Goal: Task Accomplishment & Management: Use online tool/utility

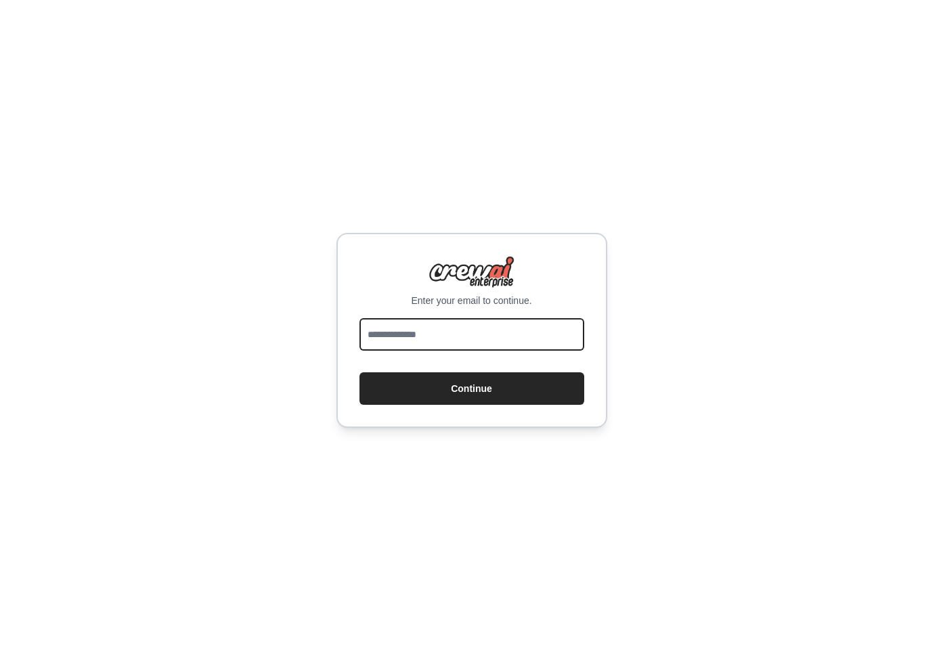
click at [466, 342] on input "email" at bounding box center [471, 334] width 225 height 32
type input "**********"
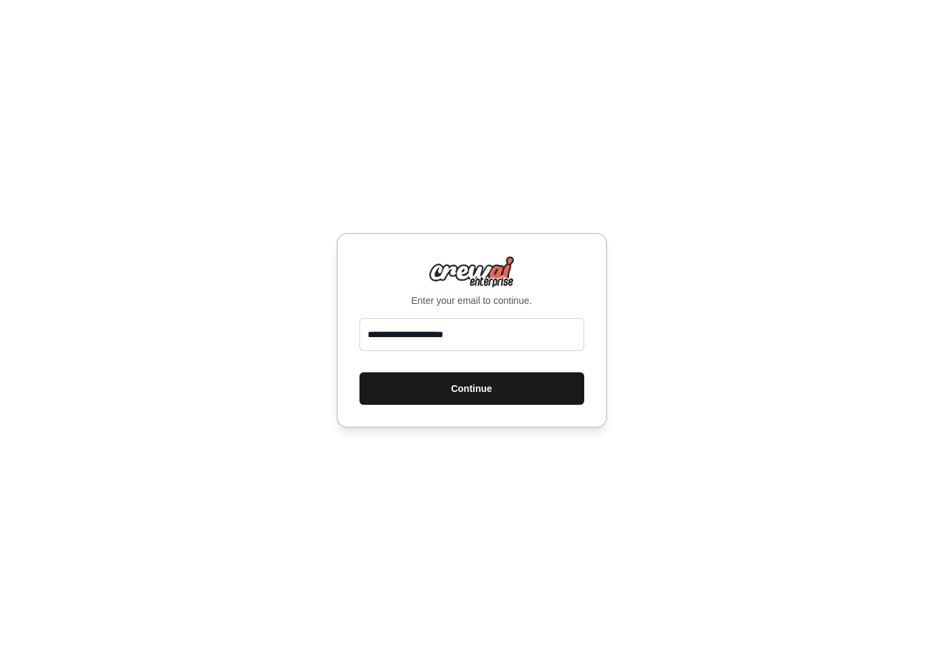
click at [480, 391] on button "Continue" at bounding box center [471, 388] width 225 height 32
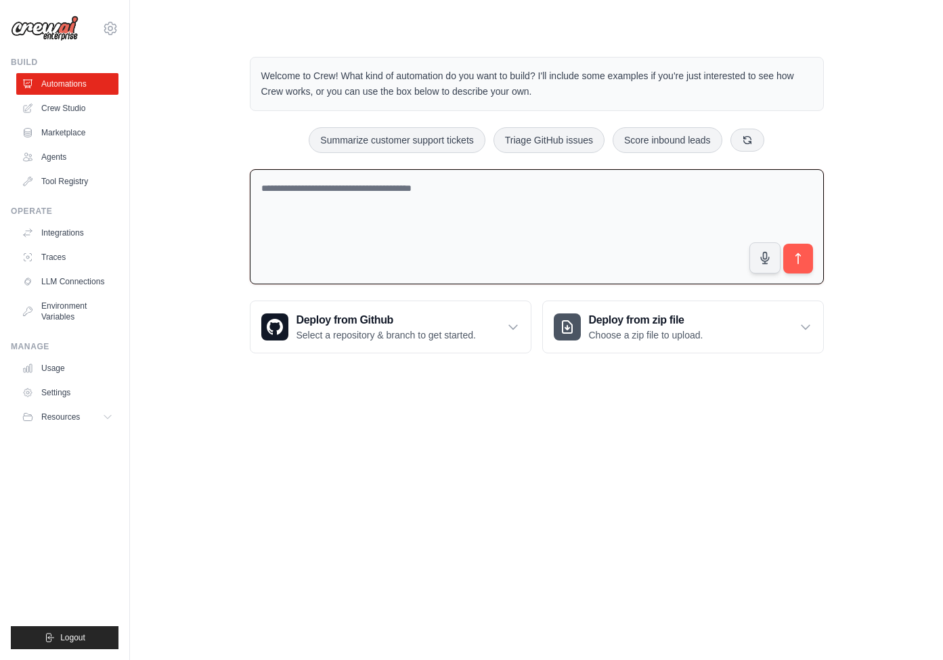
click at [526, 199] on textarea at bounding box center [537, 227] width 574 height 116
type textarea "**********"
click at [810, 265] on button "submit" at bounding box center [797, 258] width 31 height 31
click at [808, 257] on button "submit" at bounding box center [797, 258] width 31 height 31
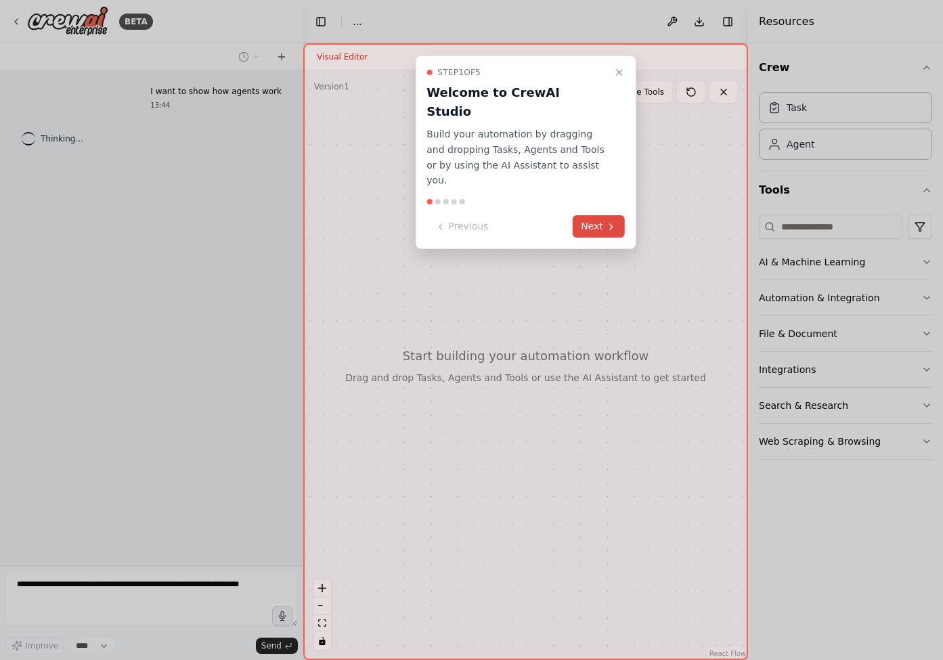
click at [598, 215] on button "Next" at bounding box center [599, 226] width 52 height 22
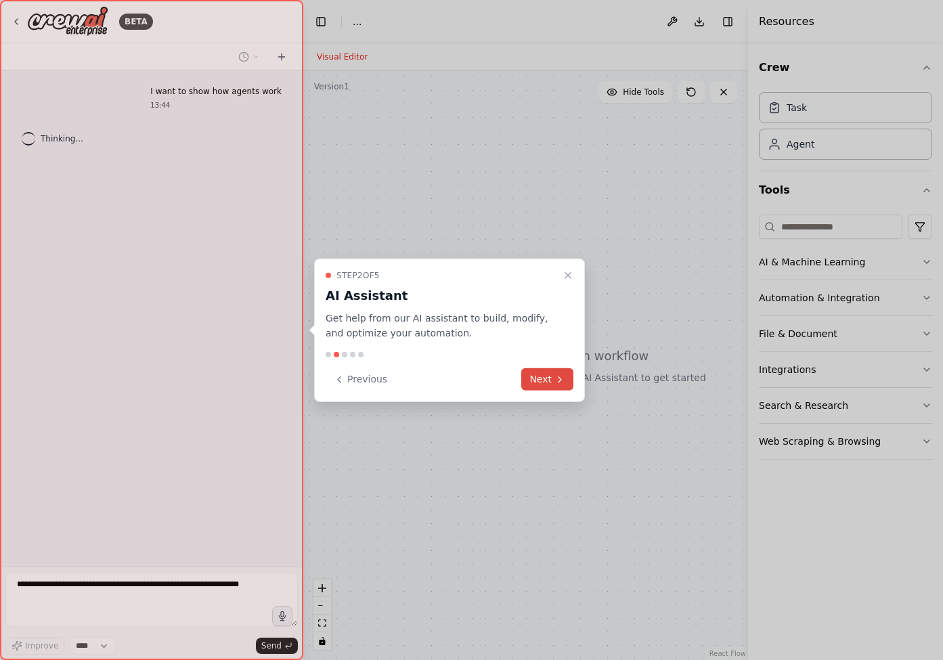
click at [541, 385] on button "Next" at bounding box center [547, 379] width 52 height 22
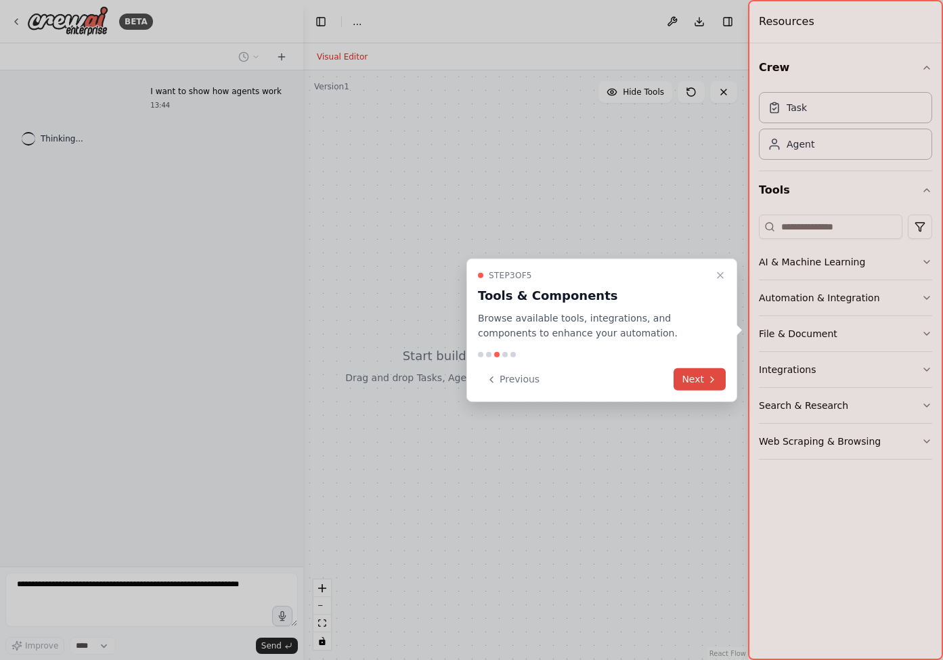
click at [541, 385] on button "Previous" at bounding box center [513, 379] width 70 height 22
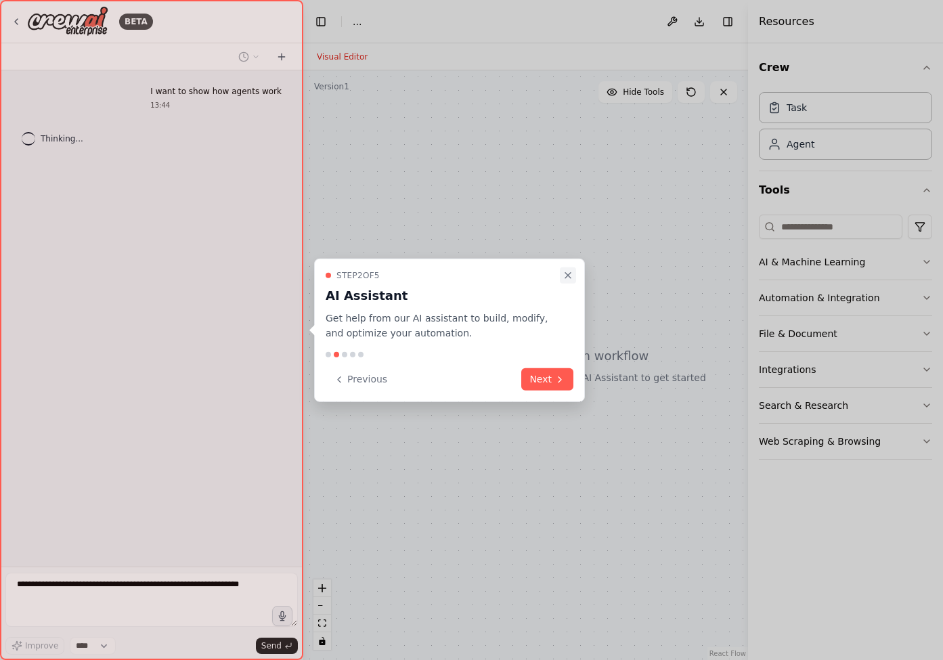
click at [569, 271] on icon "Close walkthrough" at bounding box center [568, 274] width 11 height 11
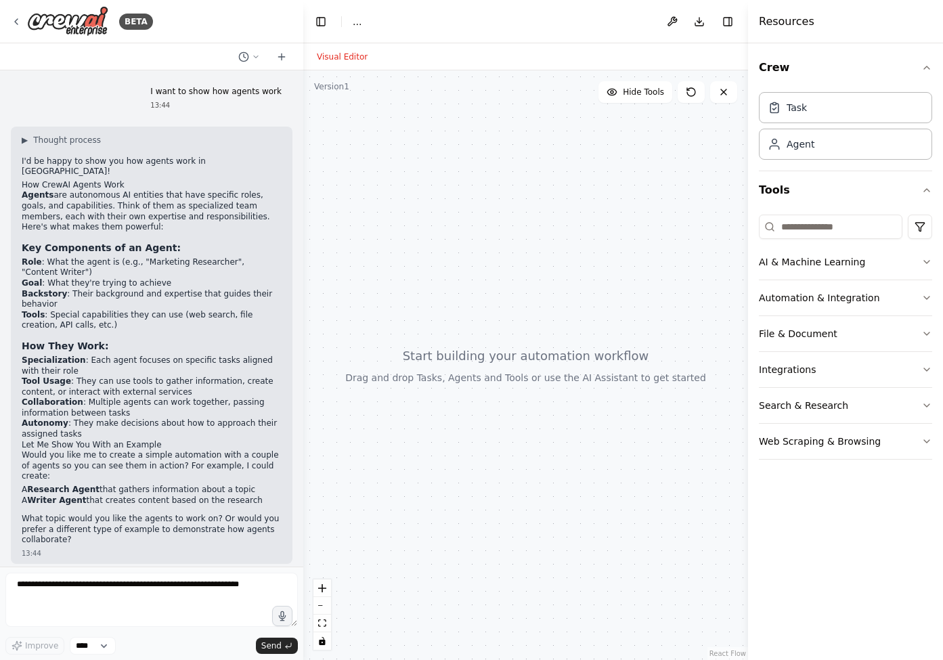
click at [505, 359] on div at bounding box center [525, 365] width 445 height 590
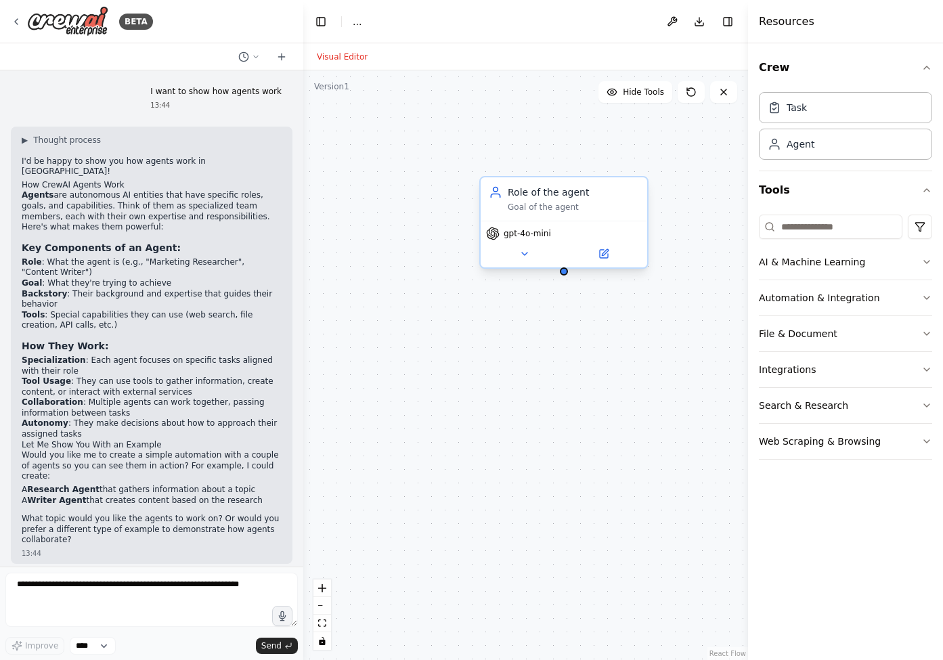
click at [561, 209] on div "Goal of the agent" at bounding box center [573, 207] width 131 height 11
click at [611, 247] on button at bounding box center [603, 254] width 77 height 16
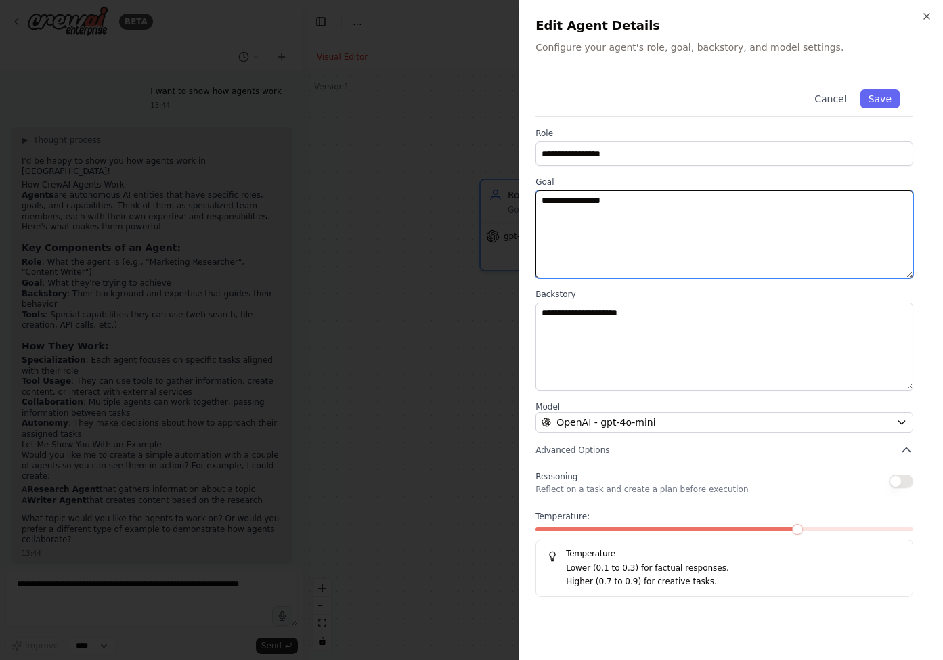
click at [638, 200] on textarea "**********" at bounding box center [725, 234] width 378 height 88
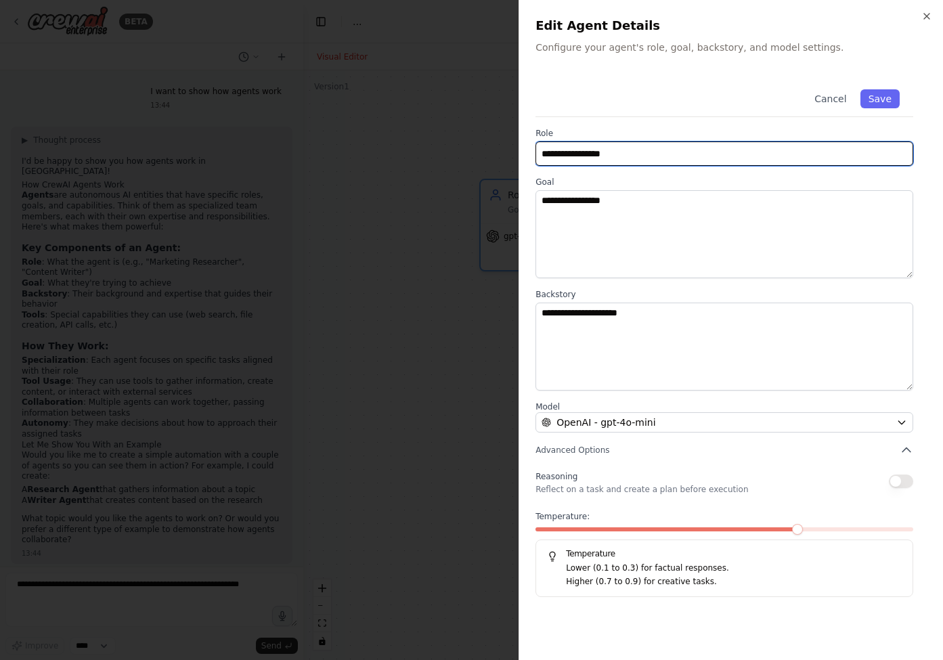
click at [638, 150] on input "**********" at bounding box center [725, 153] width 378 height 24
click at [920, 47] on p "Configure your agent's role, goal, backstory, and model settings." at bounding box center [731, 48] width 391 height 14
click at [900, 423] on icon "button" at bounding box center [901, 422] width 6 height 3
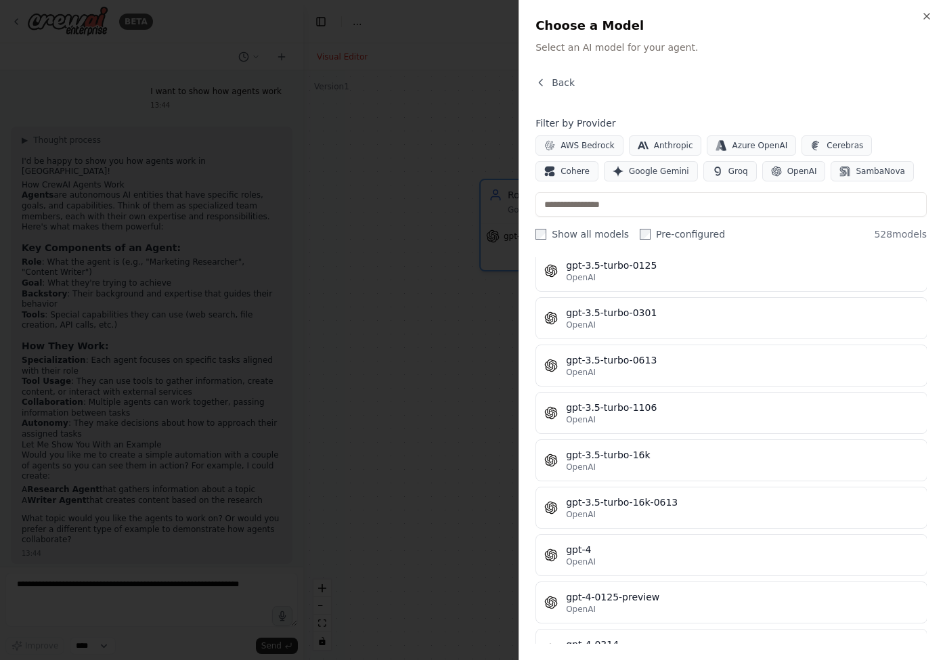
scroll to position [19616, 0]
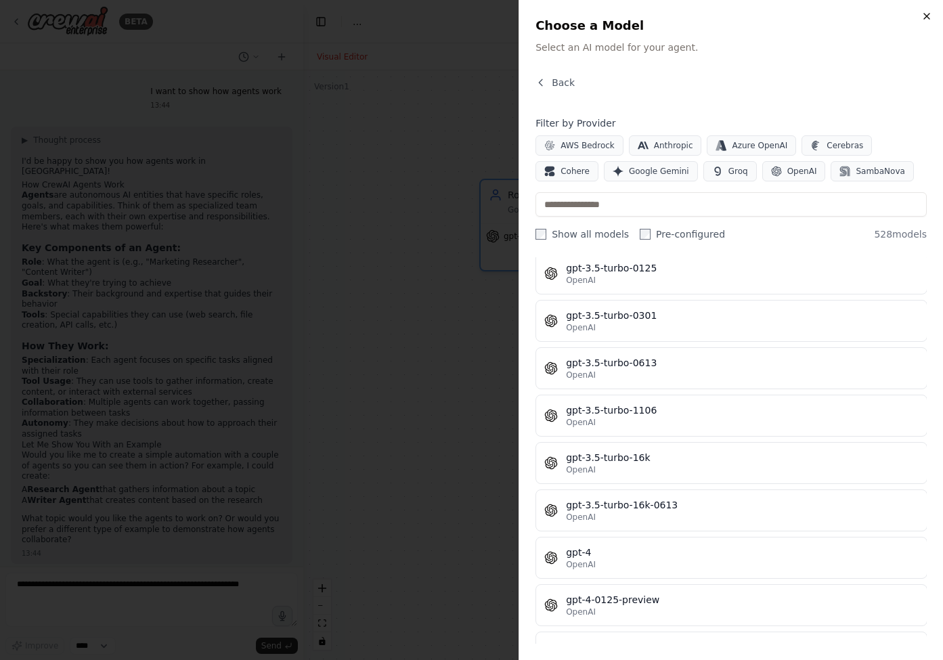
click at [932, 15] on icon "button" at bounding box center [926, 16] width 11 height 11
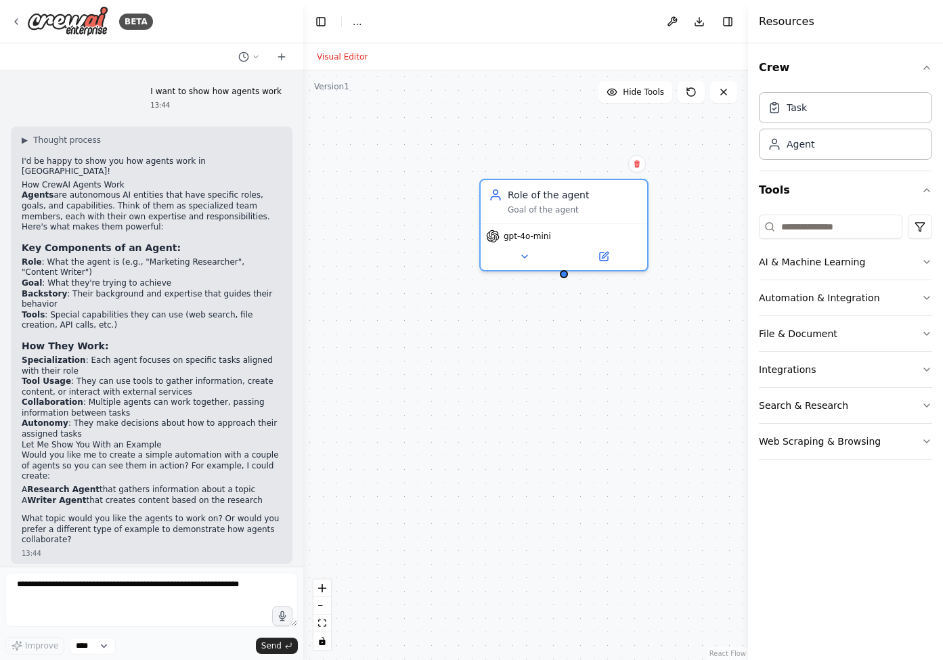
click at [532, 554] on div "Role of the agent Goal of the agent gpt-4o-mini" at bounding box center [525, 365] width 445 height 590
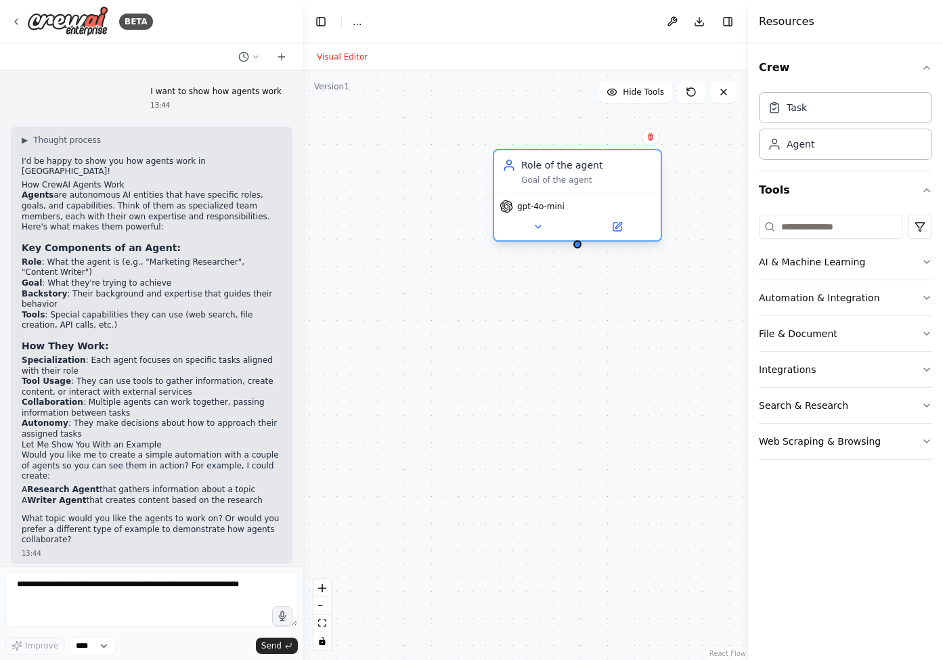
drag, startPoint x: 605, startPoint y: 198, endPoint x: 628, endPoint y: 170, distance: 36.6
click at [628, 170] on div "Role of the agent" at bounding box center [586, 165] width 131 height 14
click at [662, 140] on button at bounding box center [664, 136] width 18 height 18
click at [665, 139] on icon at bounding box center [663, 136] width 5 height 7
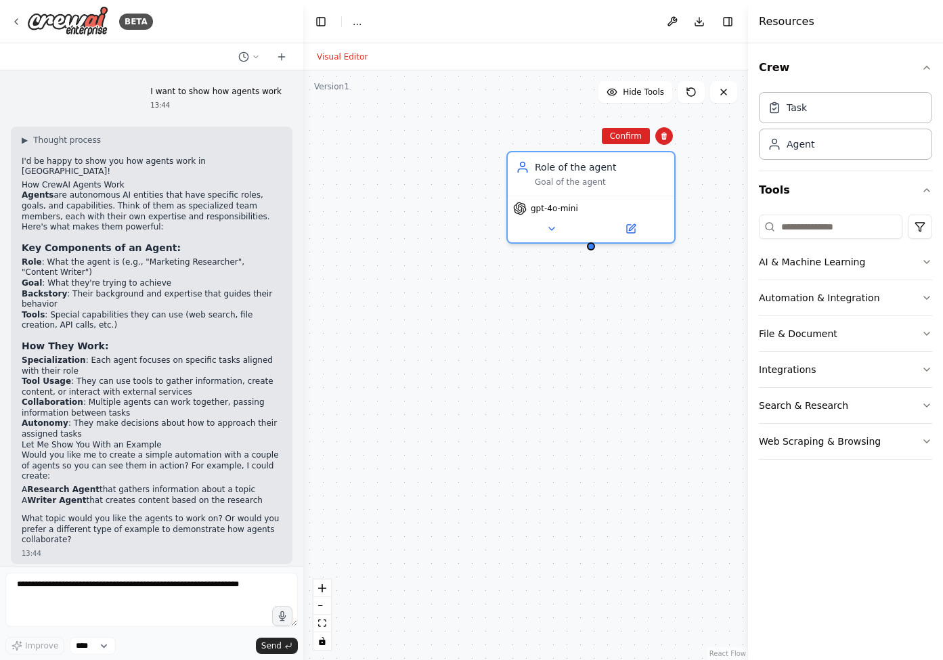
click at [662, 147] on div "Confirm" at bounding box center [664, 136] width 23 height 23
click at [668, 143] on button at bounding box center [664, 136] width 18 height 18
click at [618, 143] on button "Confirm" at bounding box center [626, 136] width 48 height 16
click at [618, 142] on div "Role of the agent Goal of the agent gpt-4o-mini" at bounding box center [525, 365] width 445 height 590
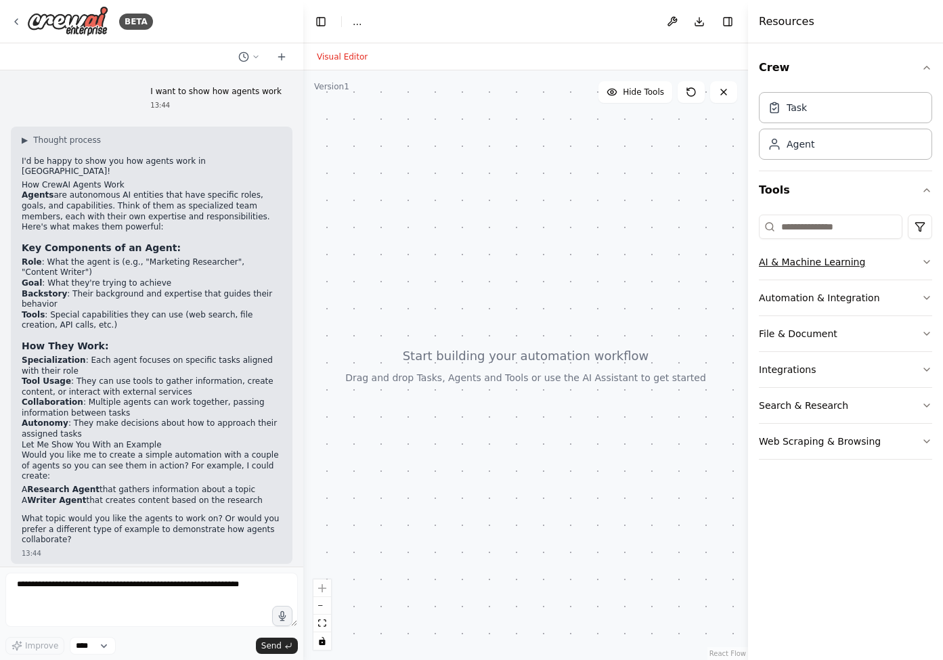
click at [870, 266] on button "AI & Machine Learning" at bounding box center [845, 261] width 173 height 35
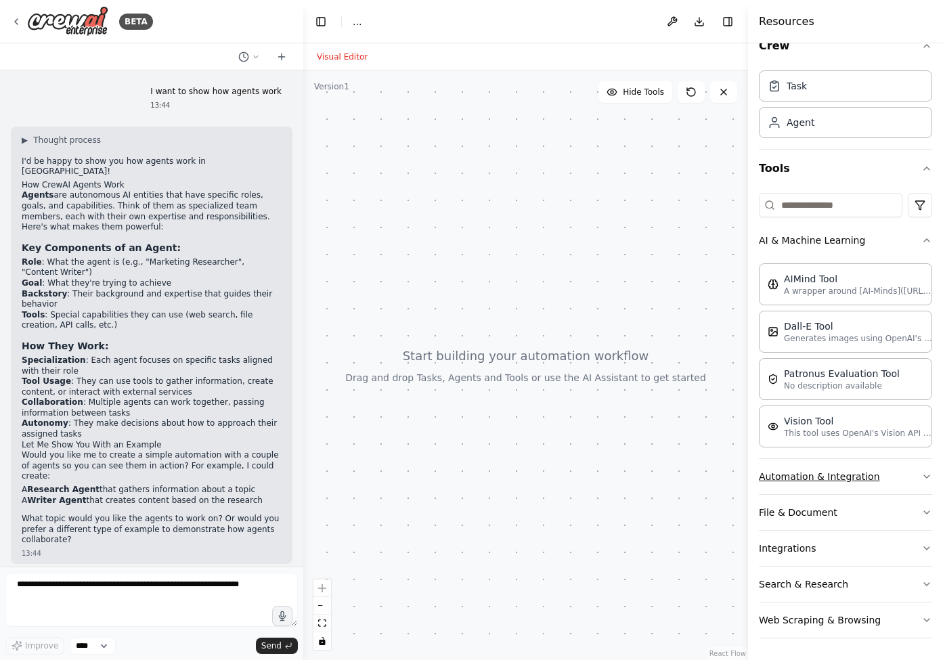
scroll to position [0, 0]
click at [848, 473] on button "Automation & Integration" at bounding box center [845, 476] width 173 height 35
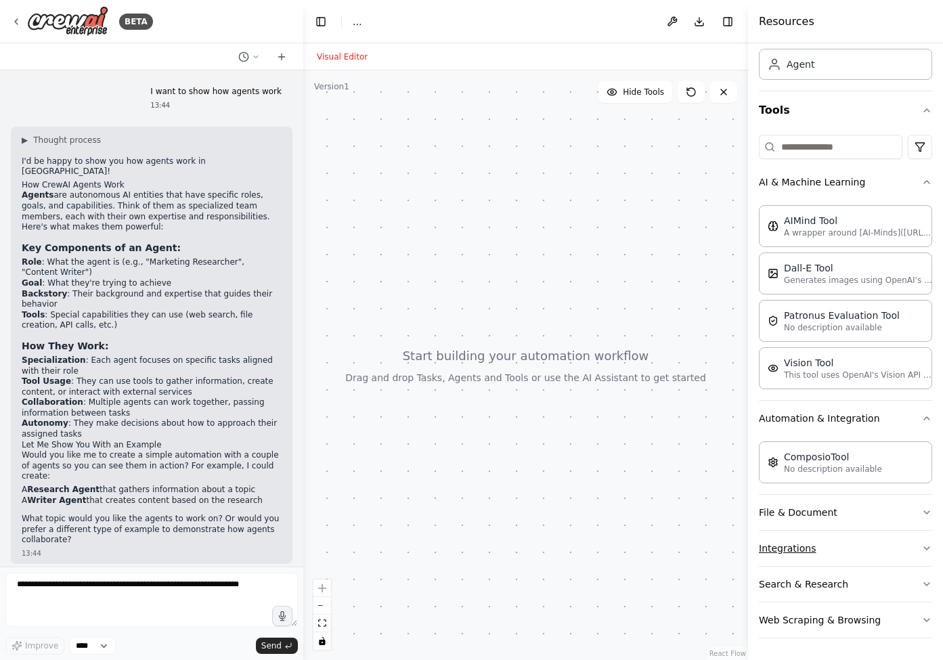
scroll to position [80, 0]
click at [827, 524] on button "File & Document" at bounding box center [845, 512] width 173 height 35
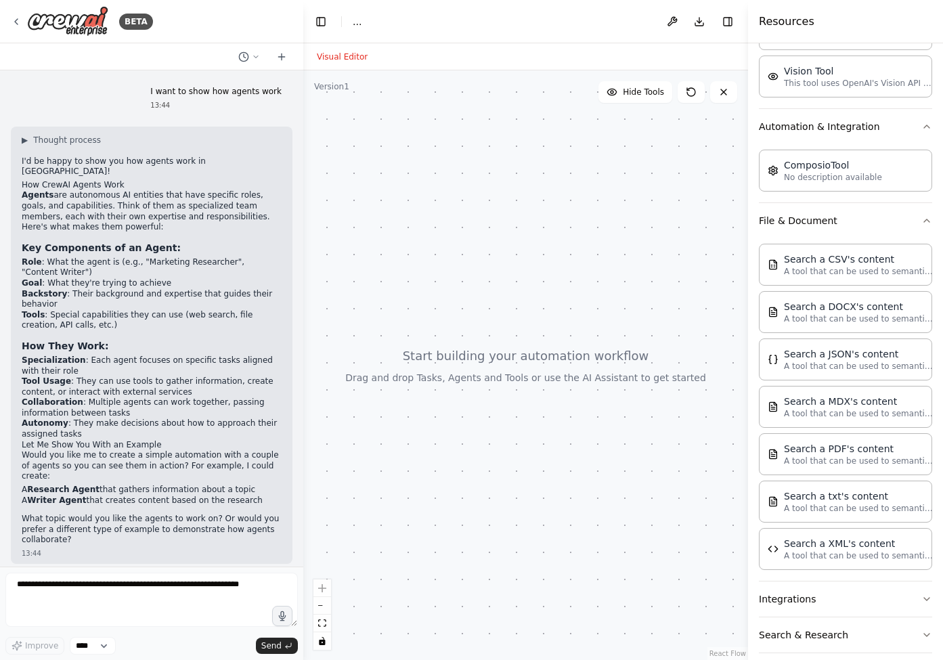
scroll to position [422, 0]
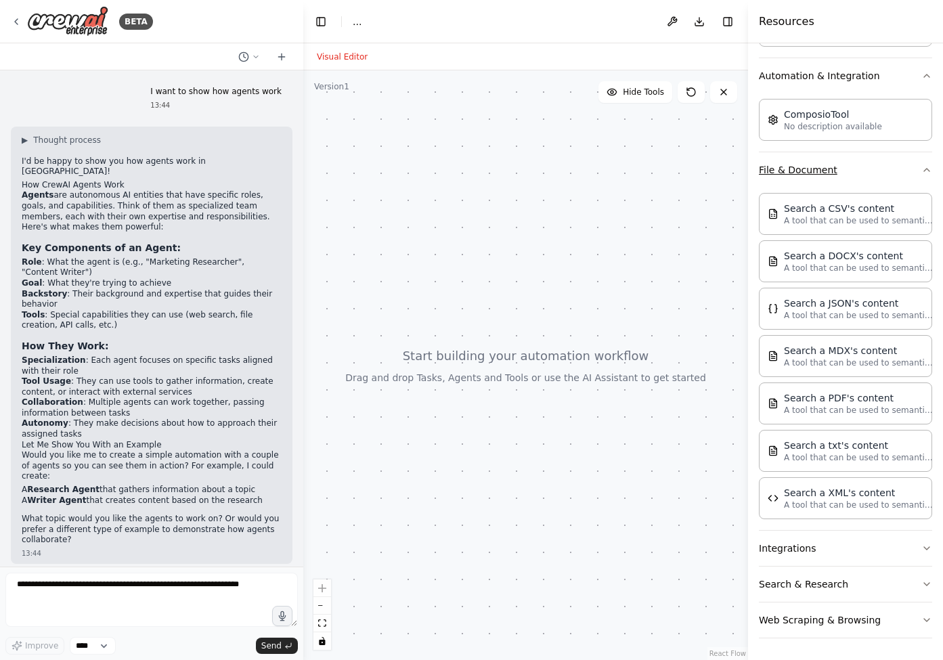
click at [927, 171] on icon "button" at bounding box center [926, 170] width 11 height 11
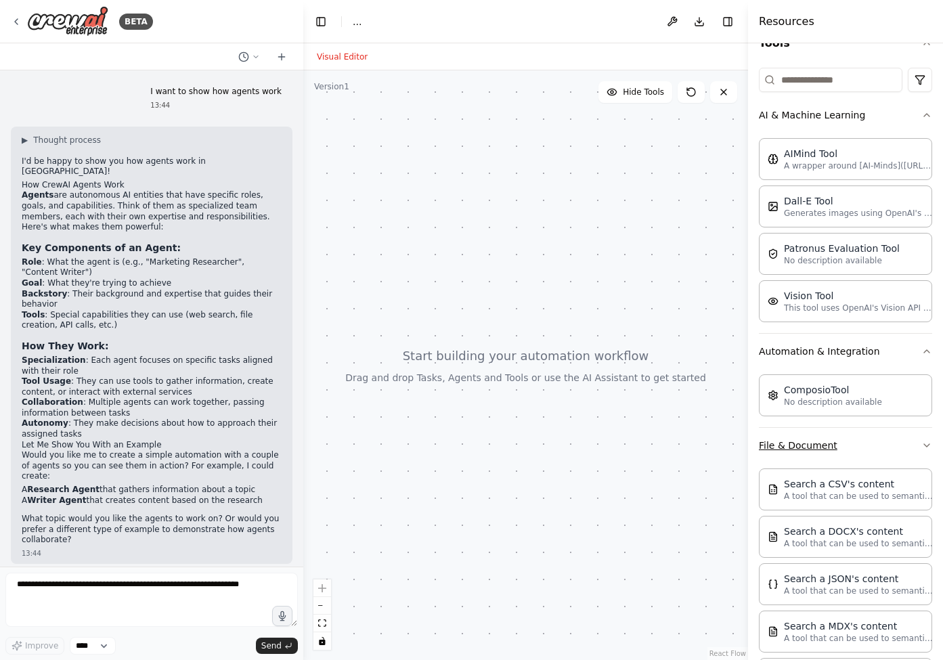
scroll to position [80, 0]
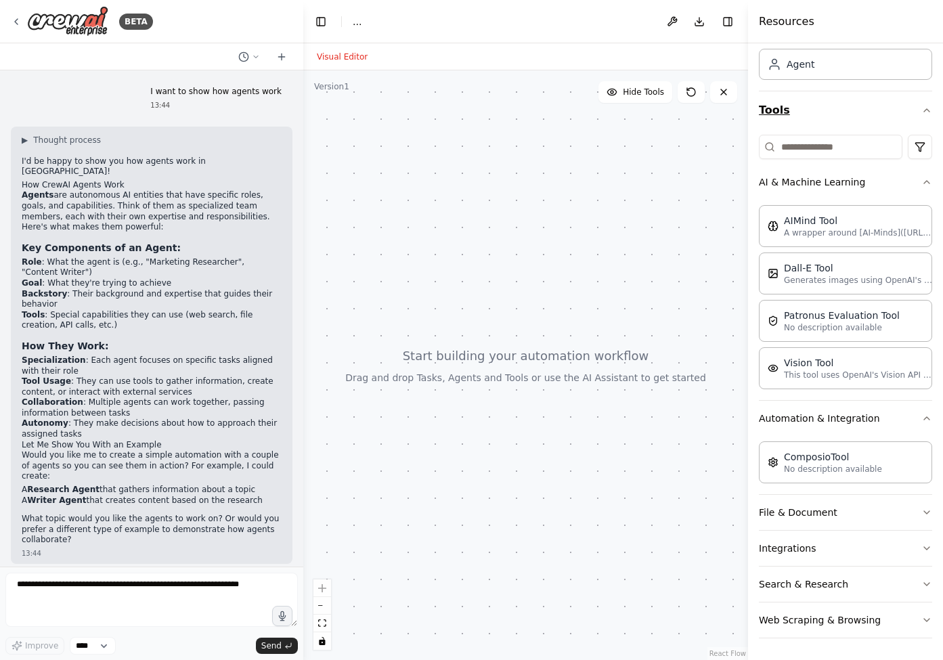
click at [925, 108] on icon "button" at bounding box center [926, 110] width 11 height 11
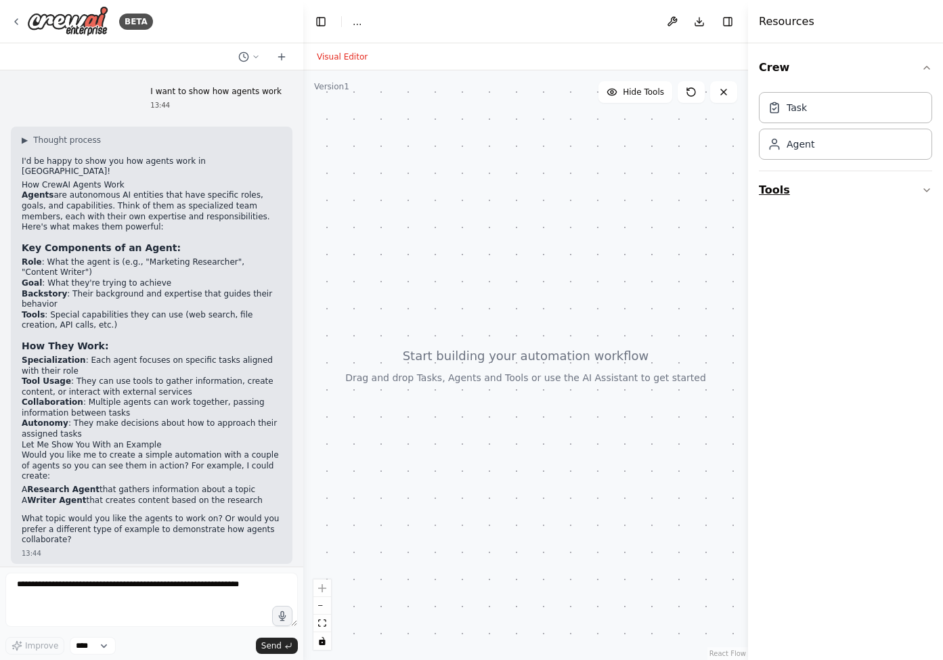
click at [926, 190] on icon "button" at bounding box center [926, 190] width 11 height 11
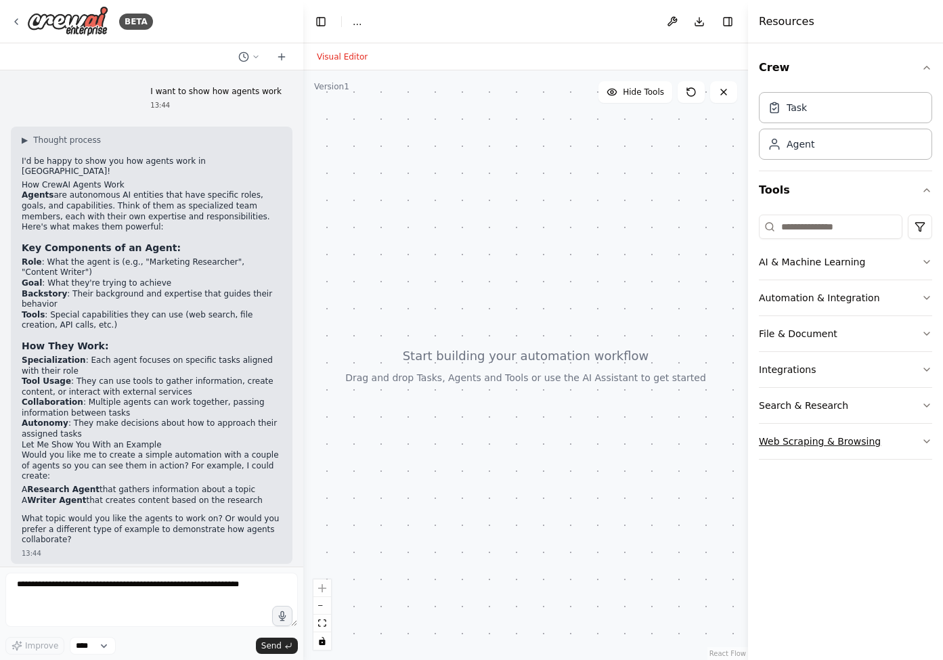
click at [844, 445] on button "Web Scraping & Browsing" at bounding box center [845, 441] width 173 height 35
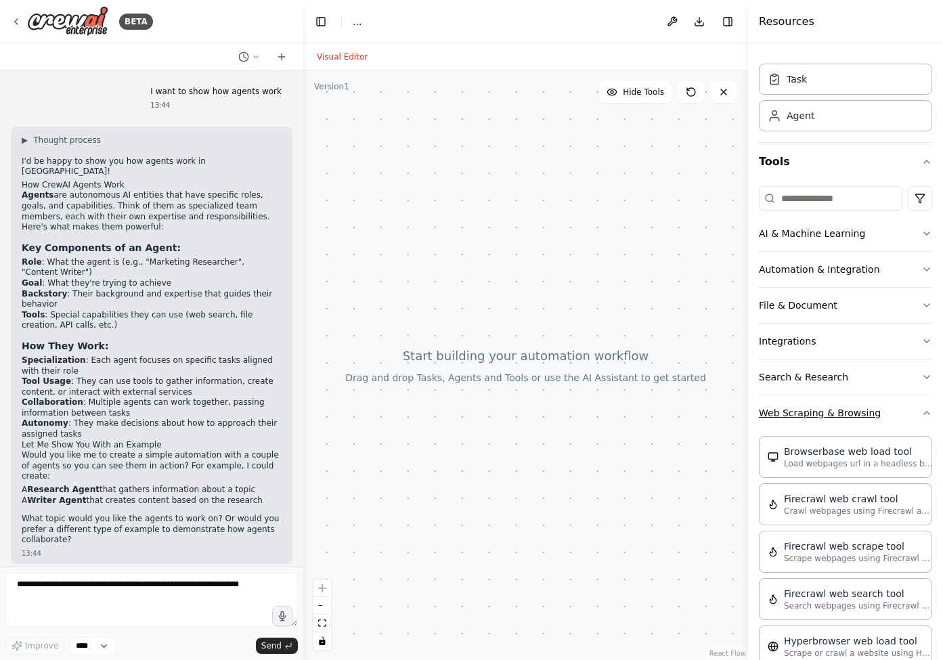
scroll to position [37, 0]
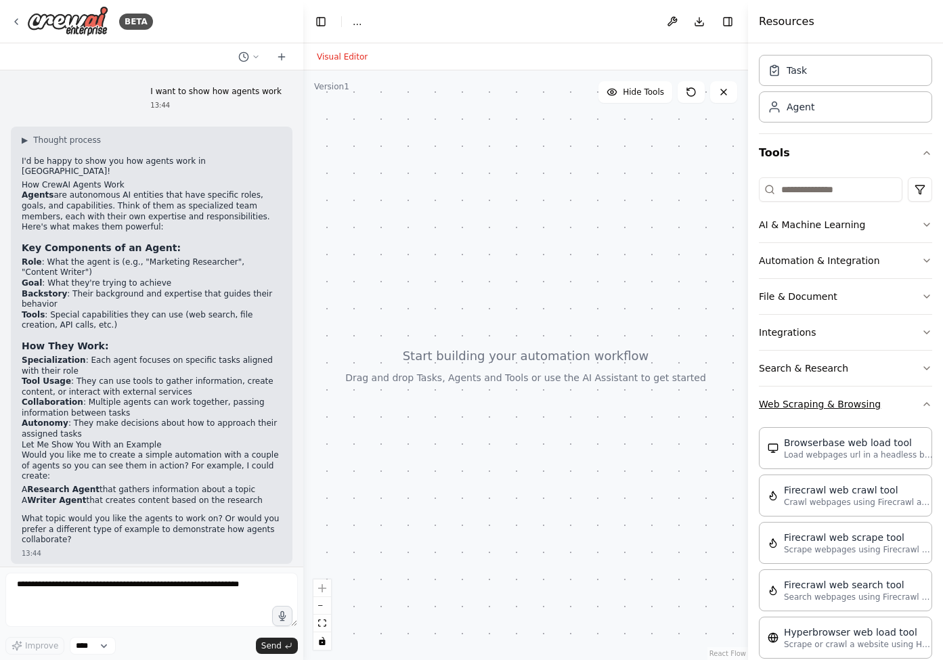
click at [928, 405] on icon "button" at bounding box center [926, 404] width 11 height 11
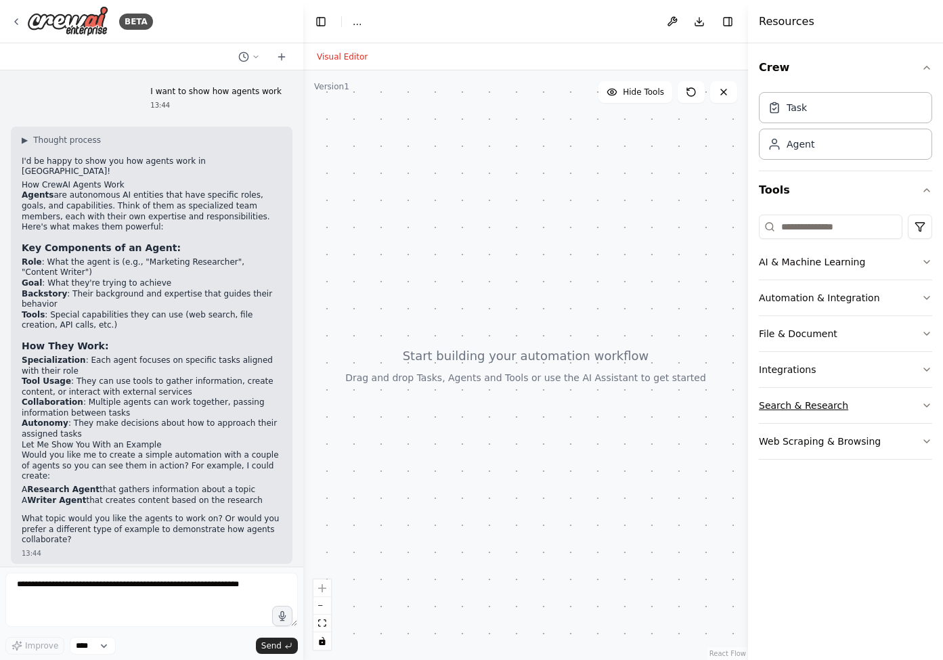
click at [849, 391] on button "Search & Research" at bounding box center [845, 405] width 173 height 35
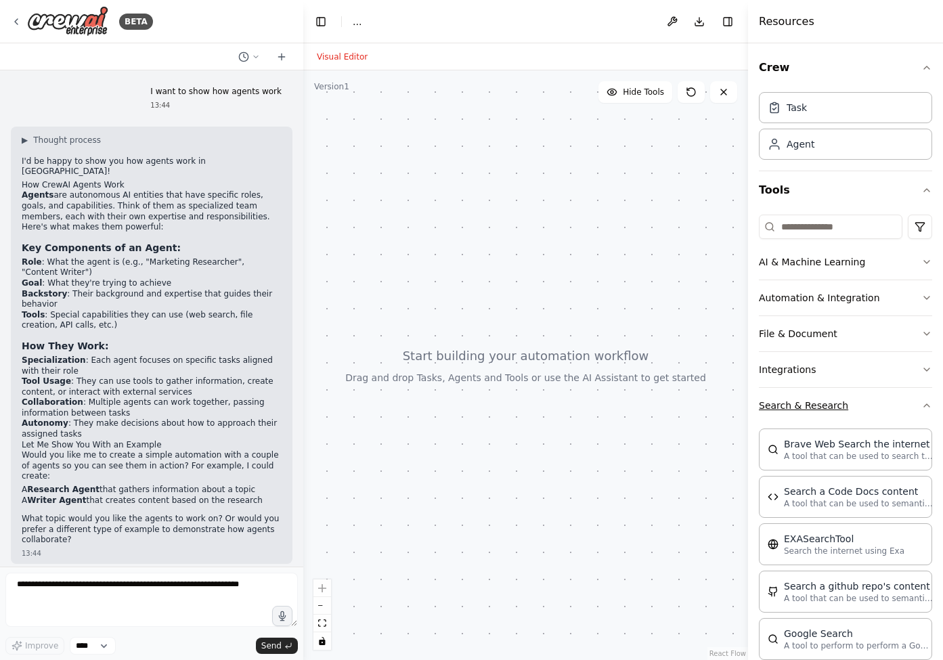
click at [929, 404] on icon "button" at bounding box center [926, 405] width 11 height 11
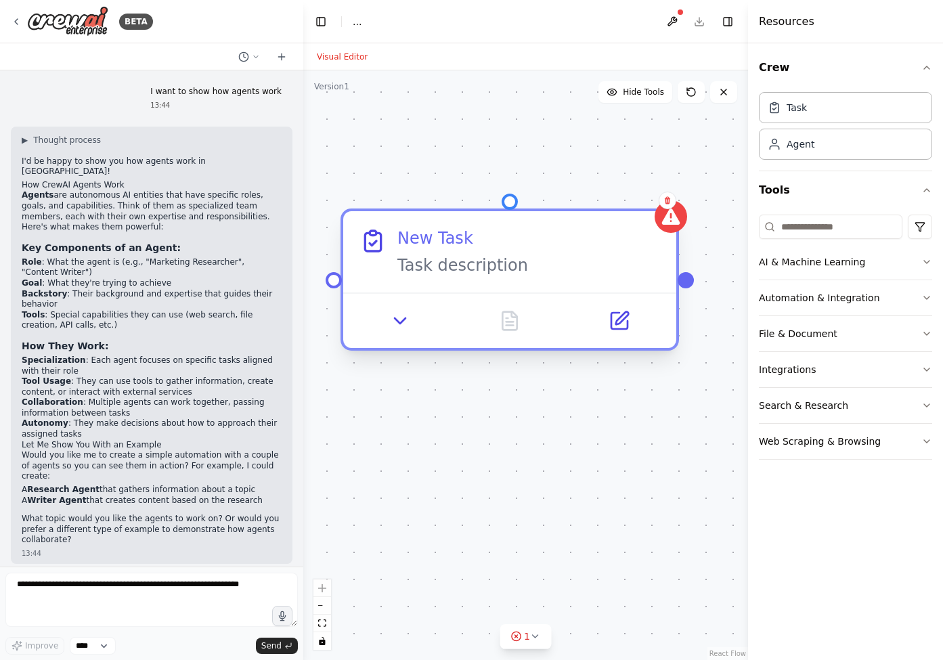
drag, startPoint x: 649, startPoint y: 219, endPoint x: 460, endPoint y: 236, distance: 189.0
click at [460, 236] on div "New Task" at bounding box center [435, 238] width 76 height 22
click at [624, 321] on icon at bounding box center [619, 321] width 16 height 16
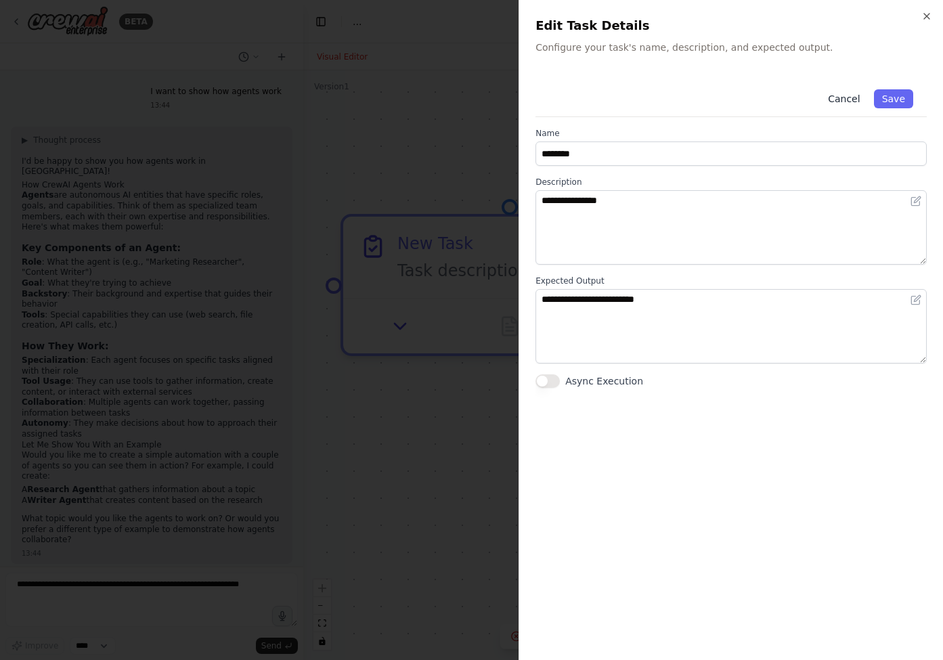
click at [848, 98] on button "Cancel" at bounding box center [844, 98] width 48 height 19
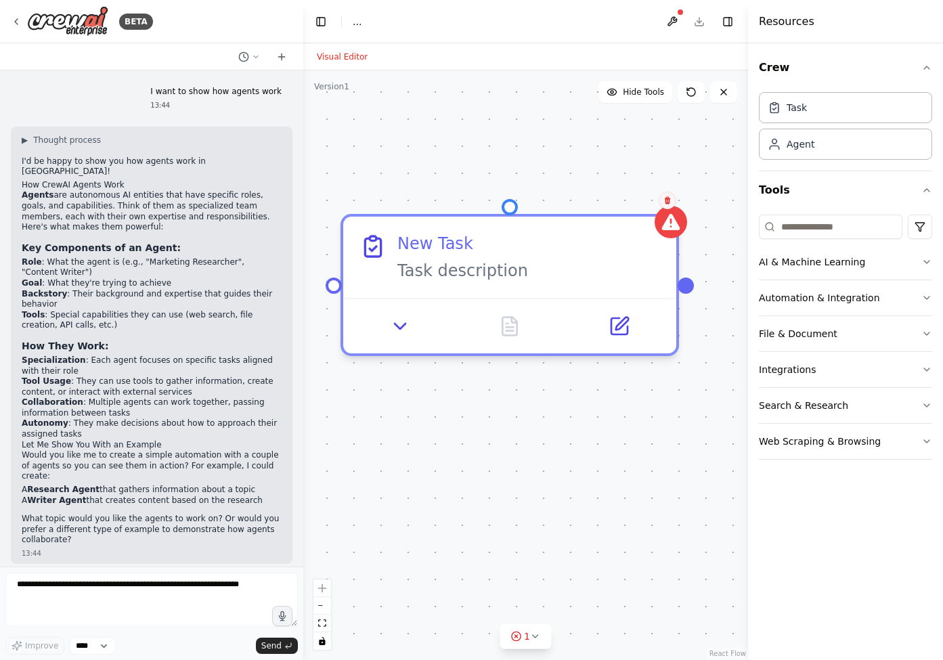
click at [668, 203] on icon at bounding box center [667, 200] width 5 height 7
click at [629, 200] on button "Confirm" at bounding box center [629, 200] width 48 height 16
